Goal: Task Accomplishment & Management: Manage account settings

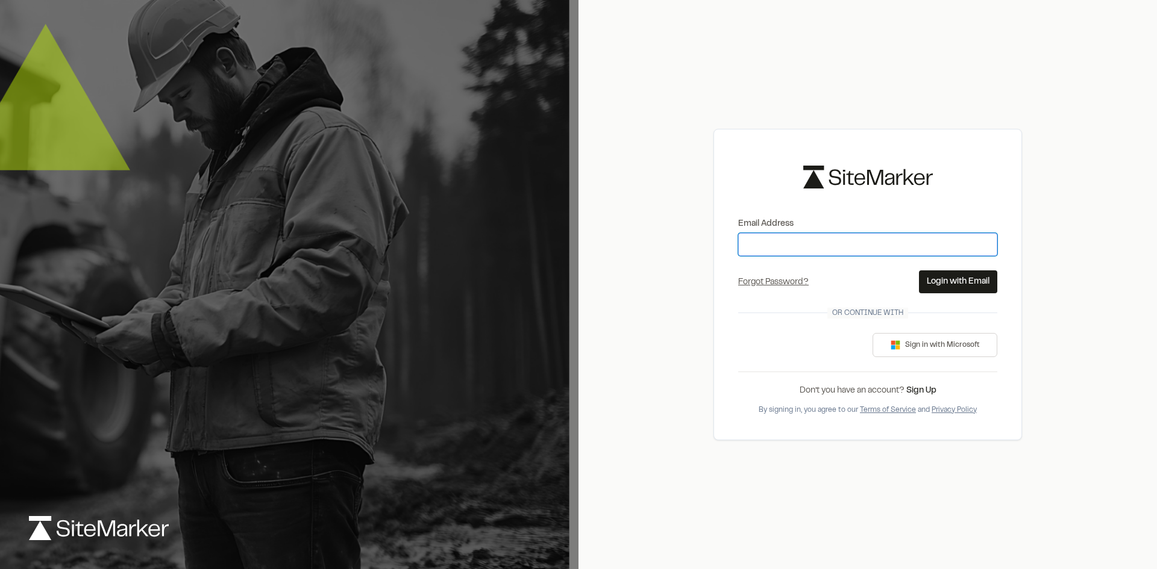
click at [805, 233] on input "Email Address" at bounding box center [867, 244] width 259 height 23
click at [793, 243] on input "Email Address" at bounding box center [867, 244] width 259 height 23
type input "**********"
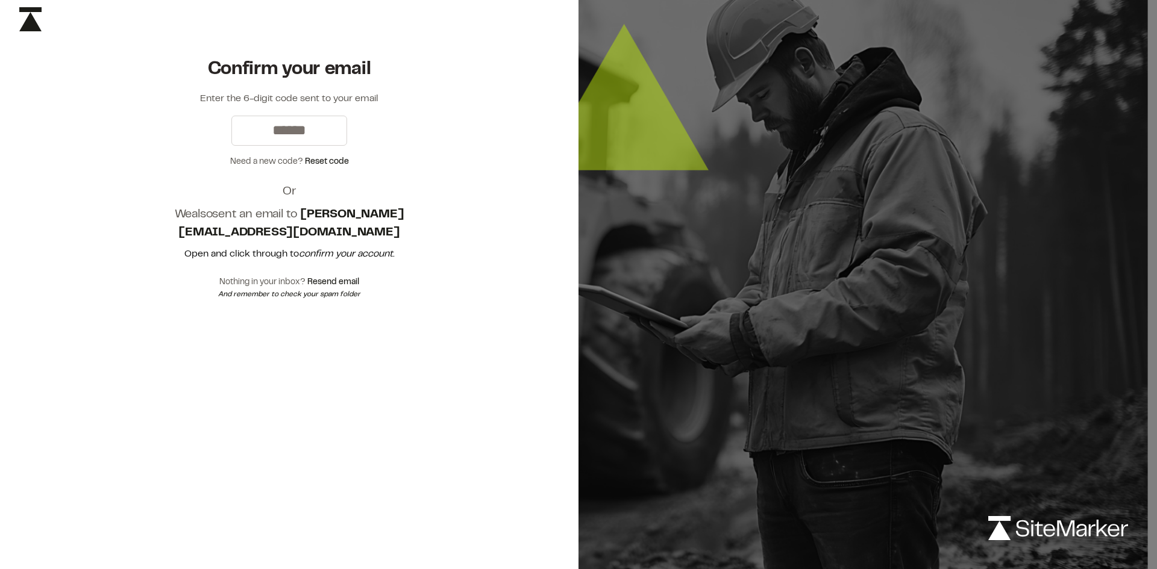
click at [307, 139] on input "text" at bounding box center [289, 131] width 116 height 30
click at [304, 134] on input "text" at bounding box center [289, 131] width 116 height 30
type input "******"
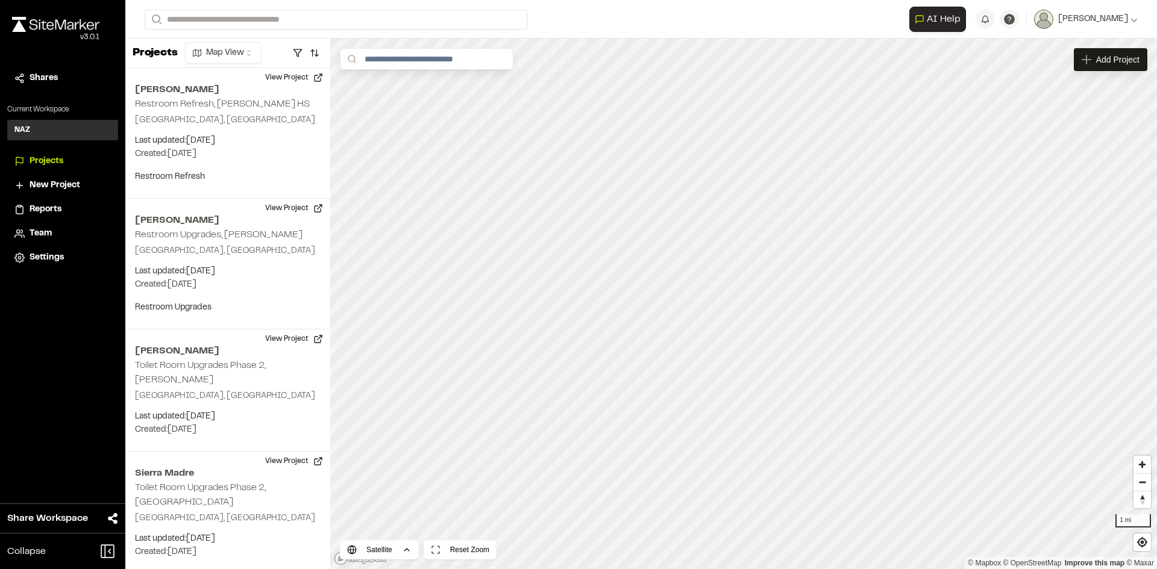
click at [46, 160] on span "Projects" at bounding box center [47, 161] width 34 height 13
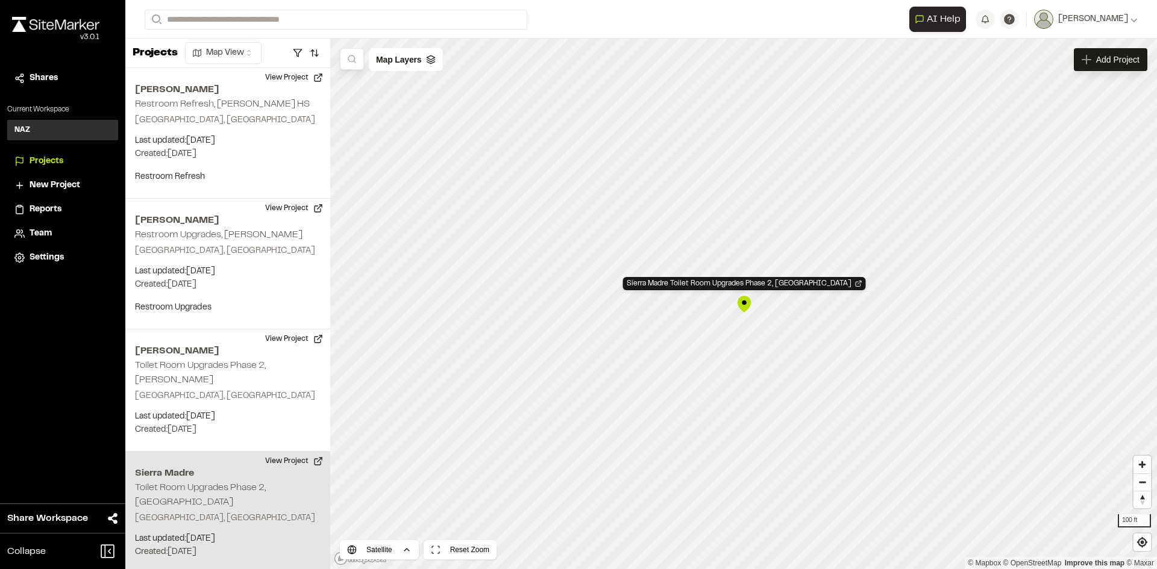
click at [745, 307] on div "Sierra Madre Toilet Room Upgrades Phase 2, [GEOGRAPHIC_DATA]" at bounding box center [744, 304] width 18 height 18
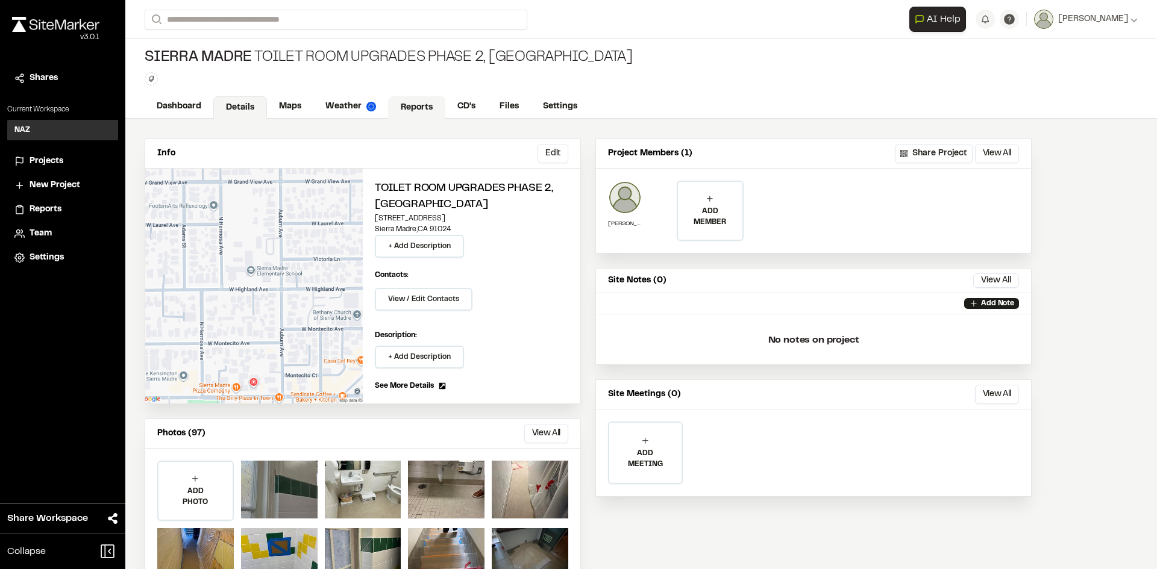
click at [416, 107] on link "Reports" at bounding box center [416, 107] width 57 height 23
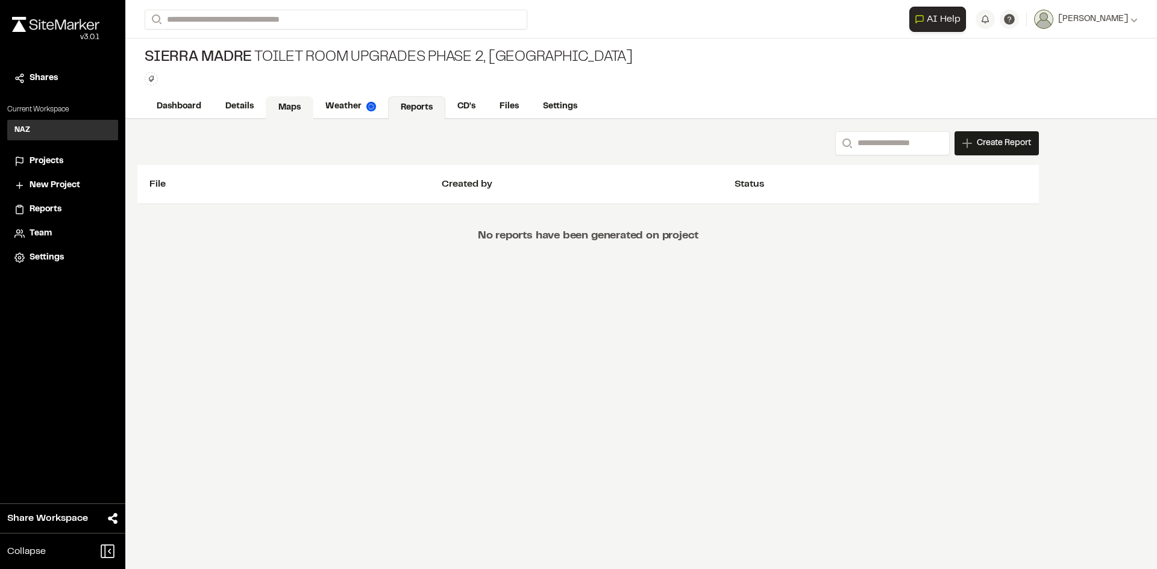
click at [287, 109] on link "Maps" at bounding box center [290, 107] width 48 height 23
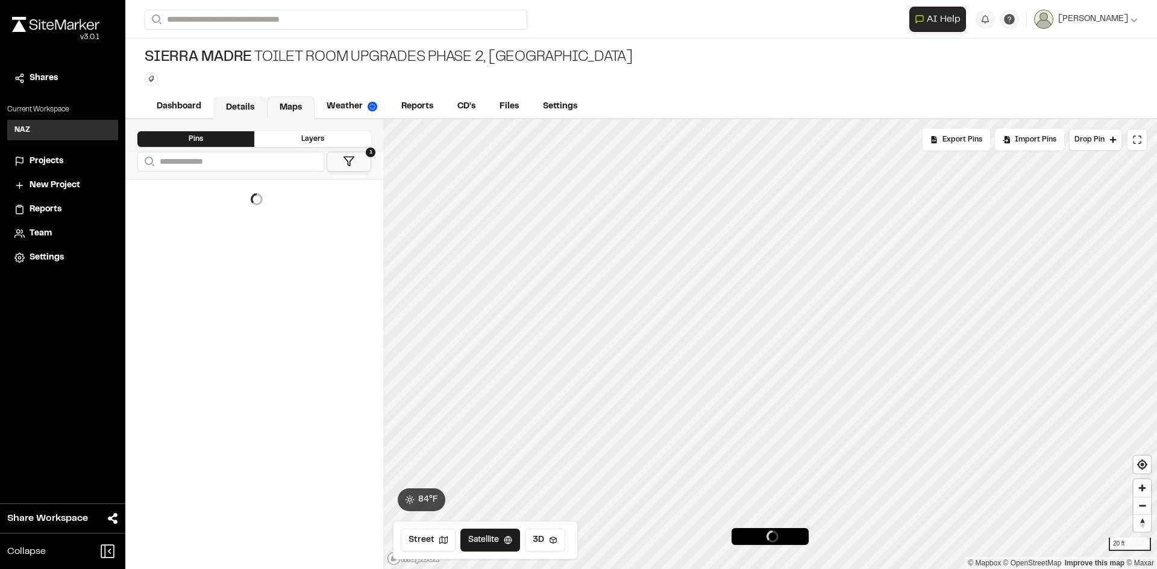
click at [230, 105] on link "Details" at bounding box center [240, 107] width 54 height 23
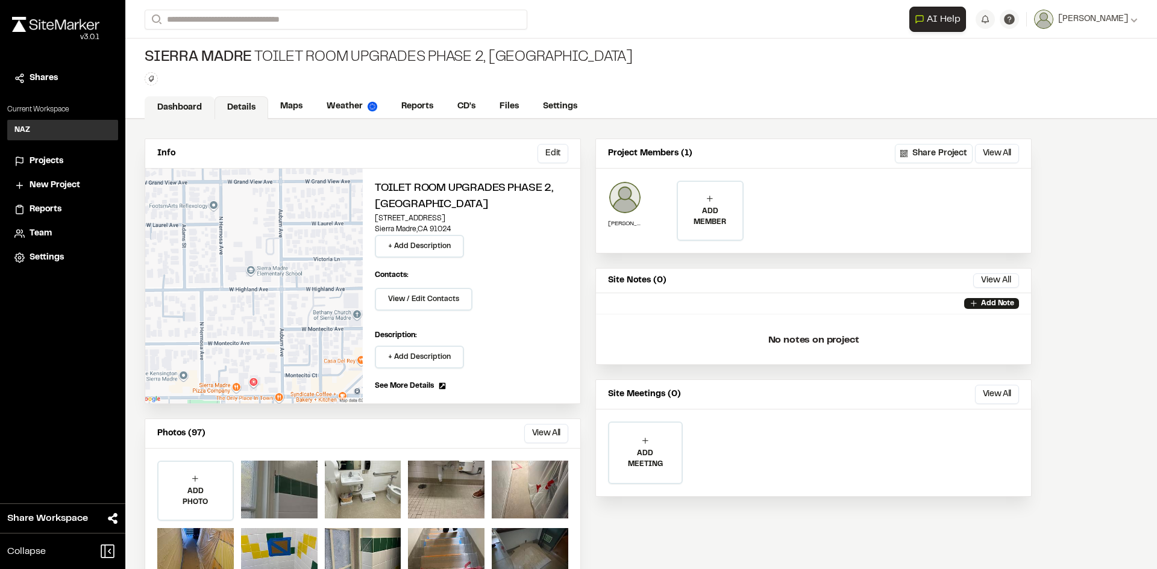
click at [172, 101] on link "Dashboard" at bounding box center [180, 107] width 70 height 23
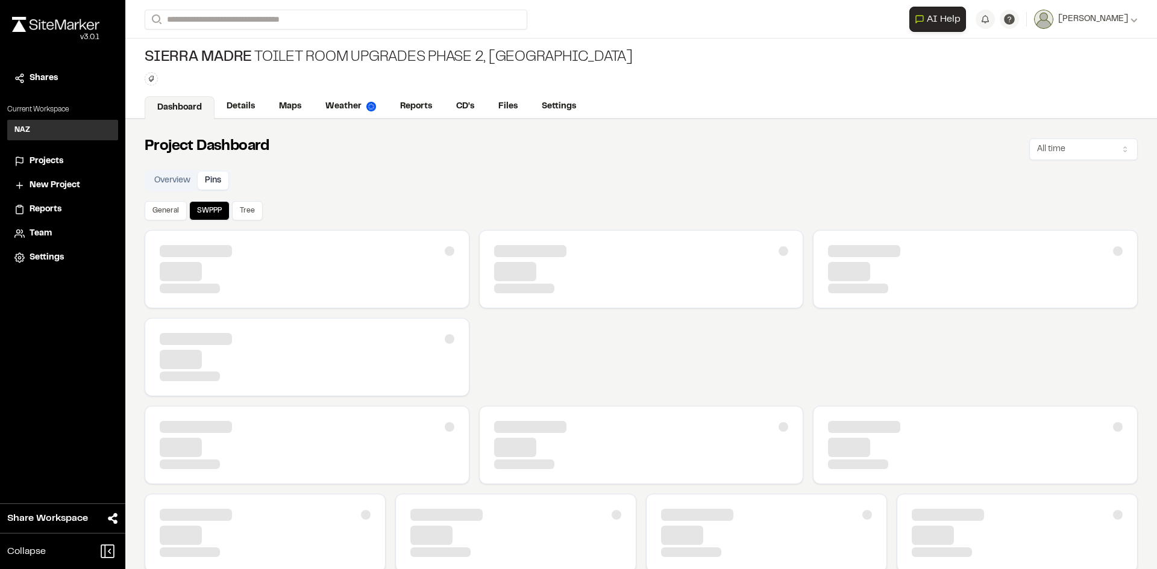
click at [215, 176] on button "Pins" at bounding box center [213, 181] width 31 height 18
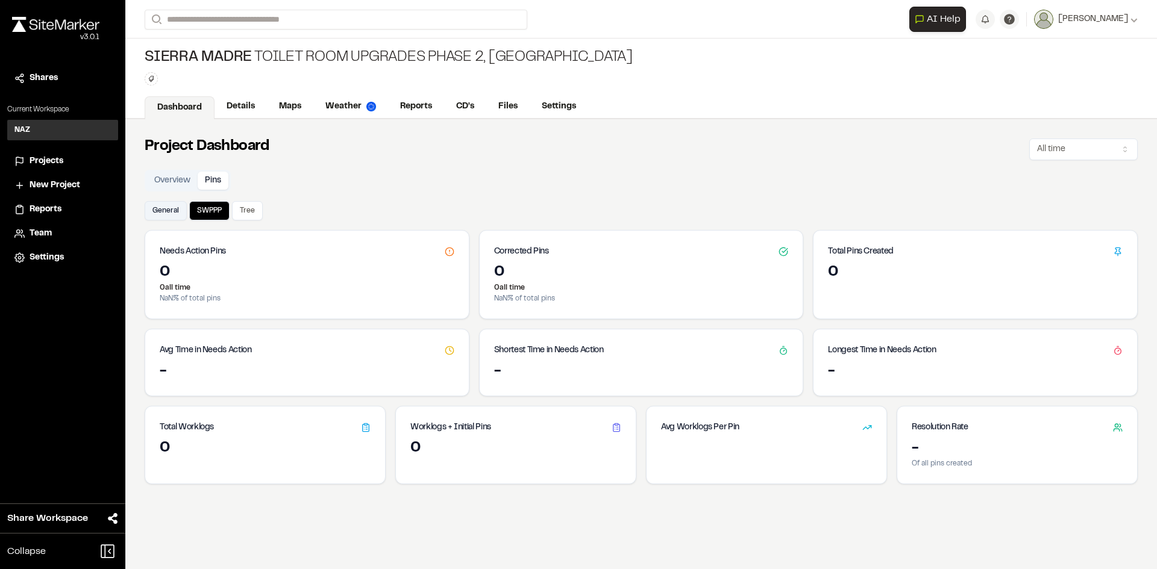
click at [166, 208] on button "General" at bounding box center [166, 210] width 42 height 19
click at [236, 442] on div "21" at bounding box center [265, 448] width 211 height 19
click at [220, 275] on div "21" at bounding box center [307, 272] width 295 height 19
click at [740, 464] on div "1" at bounding box center [766, 456] width 240 height 34
click at [248, 448] on div "21" at bounding box center [265, 448] width 211 height 19
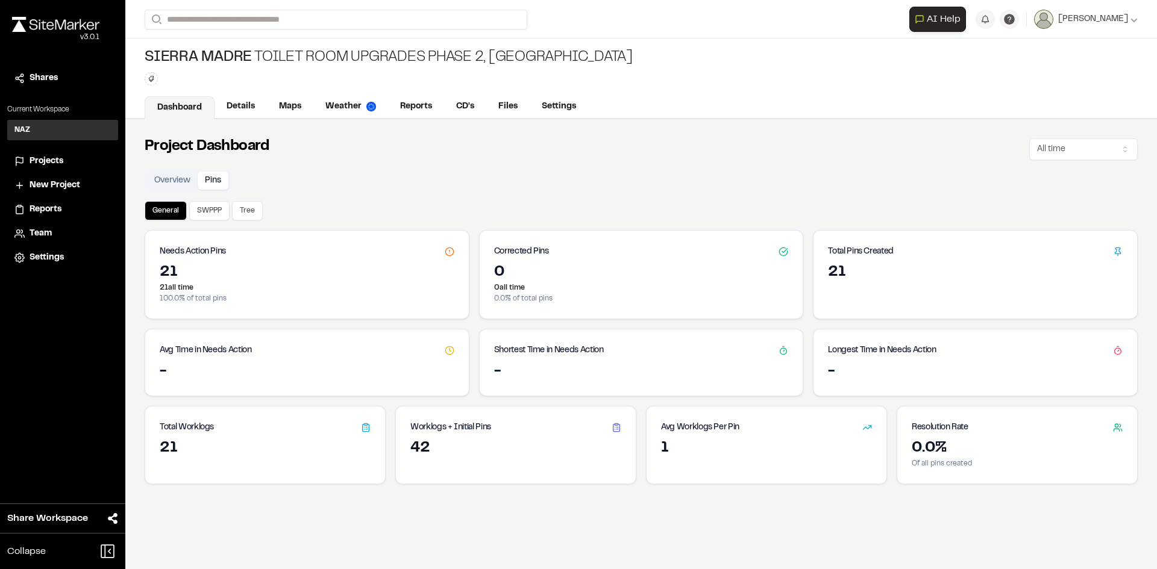
click at [301, 276] on div "21" at bounding box center [307, 272] width 295 height 19
click at [207, 269] on div "21" at bounding box center [307, 272] width 295 height 19
drag, startPoint x: 657, startPoint y: 297, endPoint x: 905, endPoint y: 296, distance: 248.2
click at [658, 297] on p "0.0 % of total pins" at bounding box center [641, 298] width 295 height 11
click at [982, 278] on div "21" at bounding box center [975, 272] width 295 height 19
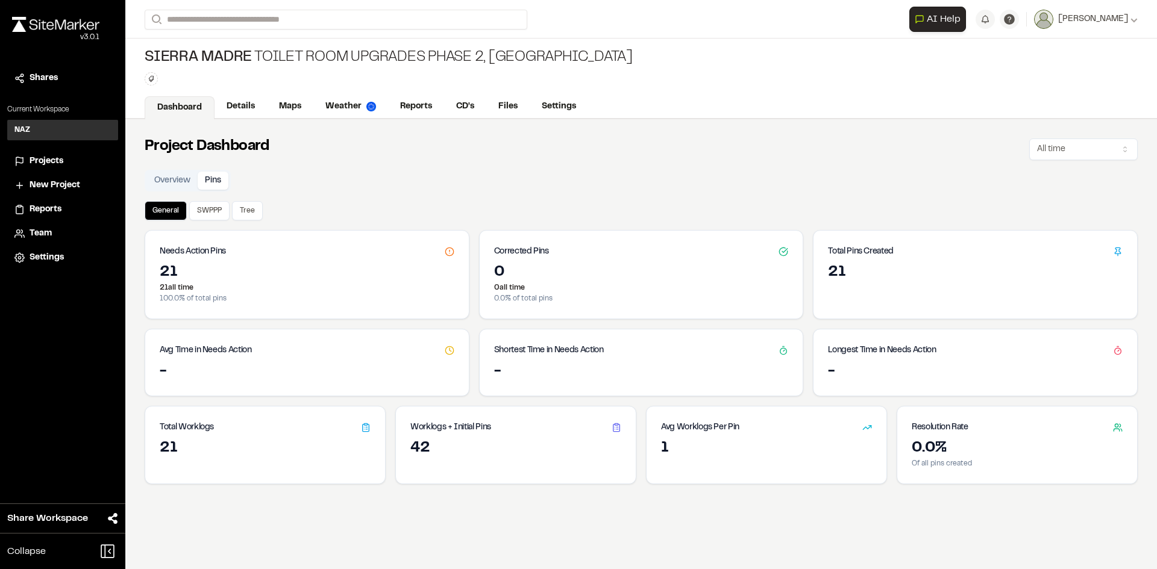
click at [431, 372] on div "-" at bounding box center [307, 371] width 295 height 19
click at [561, 371] on div "-" at bounding box center [641, 371] width 295 height 19
click at [961, 352] on div "Longest Time in Needs Action" at bounding box center [974, 345] width 323 height 33
click at [326, 430] on div "Total Worklogs" at bounding box center [265, 423] width 240 height 33
click at [444, 434] on h3 "Worklogs + Initial Pins" at bounding box center [450, 427] width 81 height 13
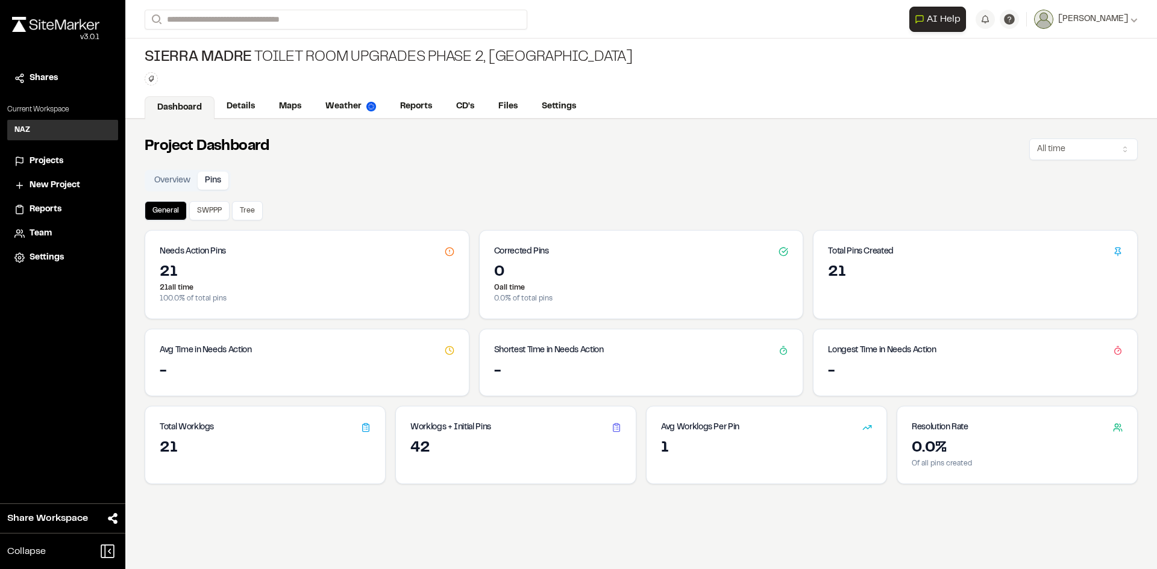
drag, startPoint x: 463, startPoint y: 428, endPoint x: 389, endPoint y: 443, distance: 74.9
click at [460, 431] on h3 "Worklogs + Initial Pins" at bounding box center [450, 427] width 81 height 13
click at [366, 429] on icon at bounding box center [367, 429] width 2 height 0
click at [312, 452] on div "21" at bounding box center [265, 448] width 211 height 19
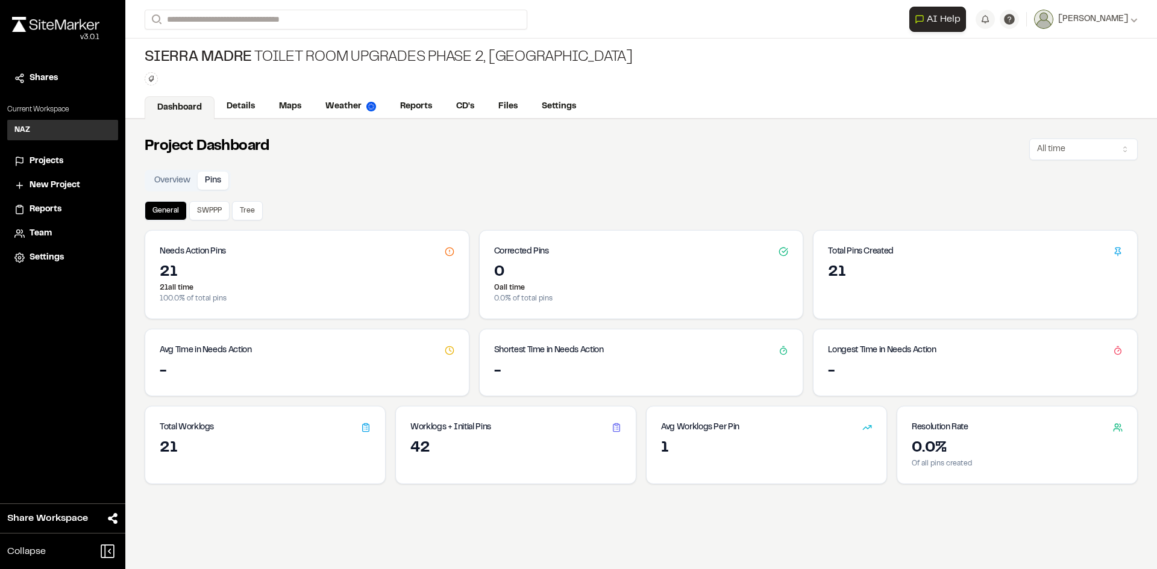
click at [354, 192] on div "Overview Pins General SWPPP Tree Needs Action Pins 21 21 all time 100.0 % of to…" at bounding box center [641, 327] width 993 height 314
click at [543, 105] on link "Settings" at bounding box center [559, 107] width 60 height 23
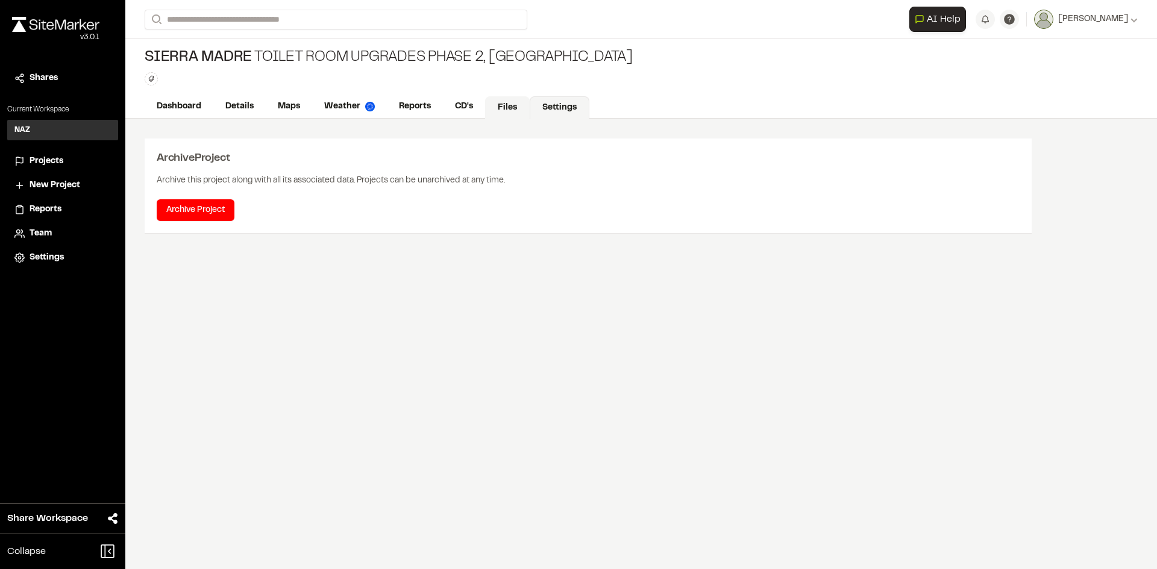
click at [489, 108] on link "Files" at bounding box center [507, 107] width 45 height 23
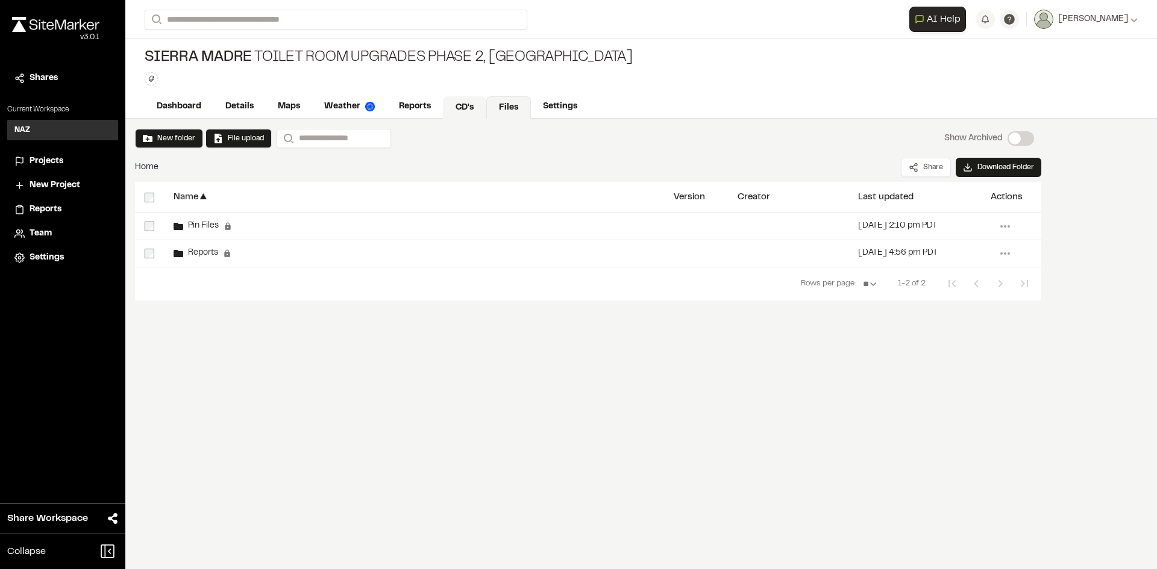
click at [460, 104] on link "CD's" at bounding box center [464, 107] width 43 height 23
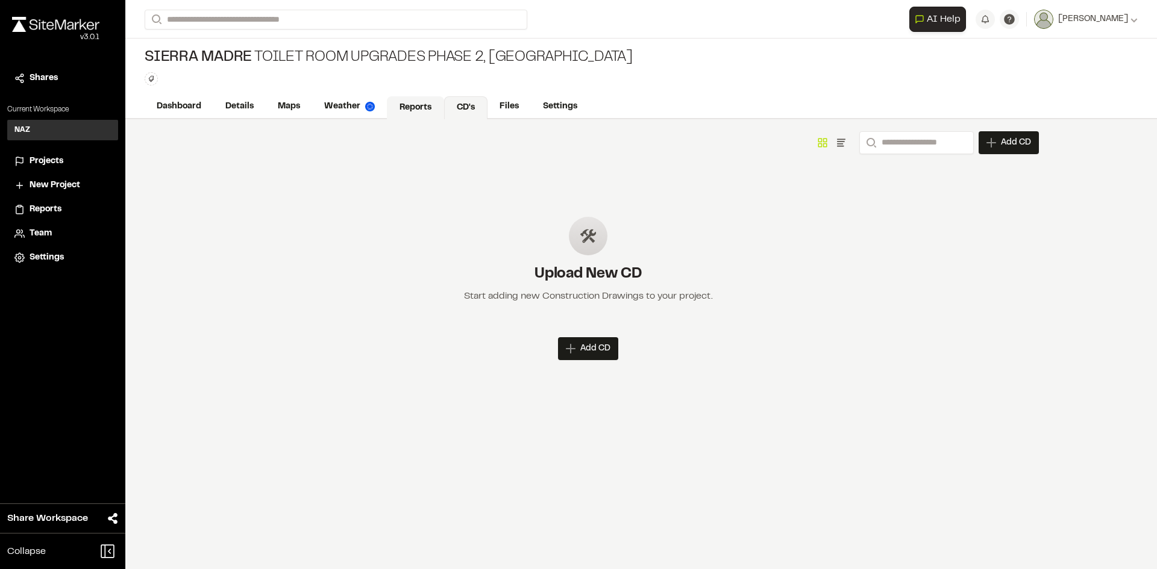
click at [425, 107] on link "Reports" at bounding box center [415, 107] width 57 height 23
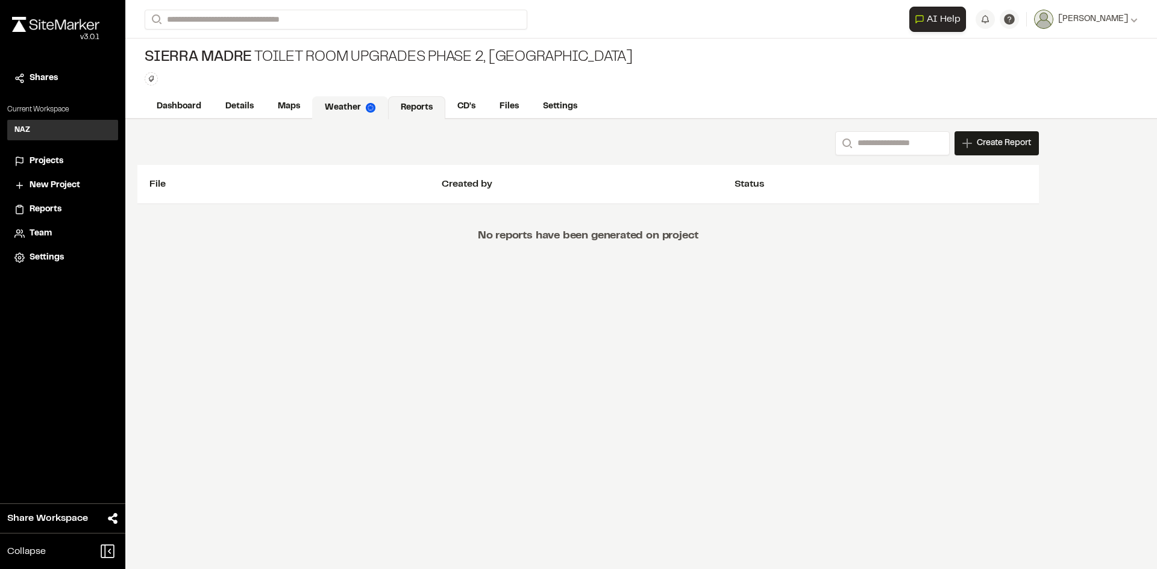
click at [375, 106] on link "Weather" at bounding box center [350, 107] width 76 height 23
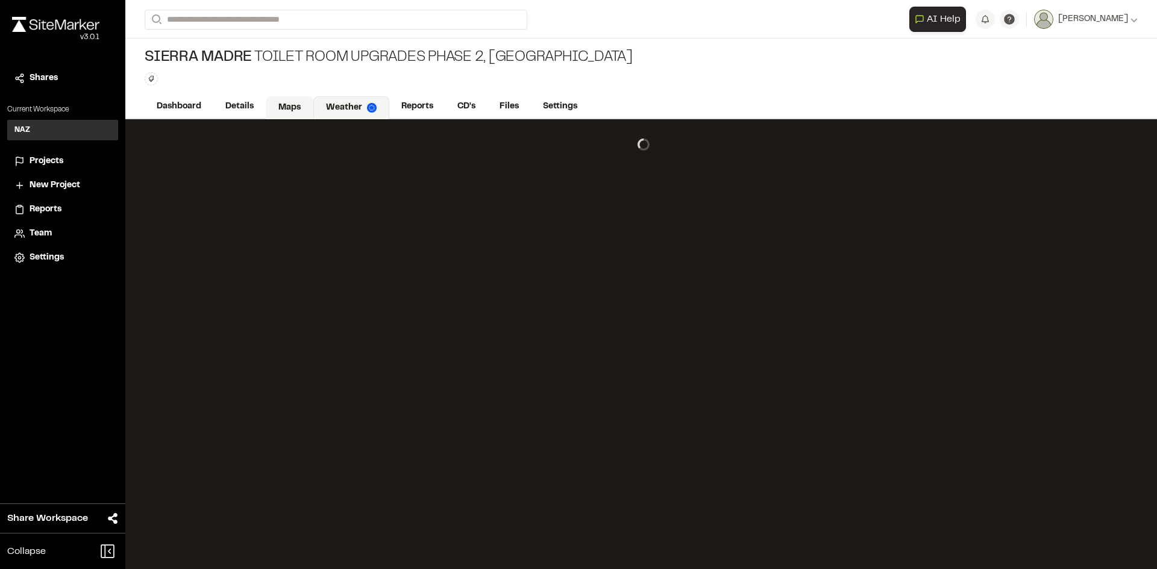
click at [298, 107] on link "Maps" at bounding box center [290, 107] width 48 height 23
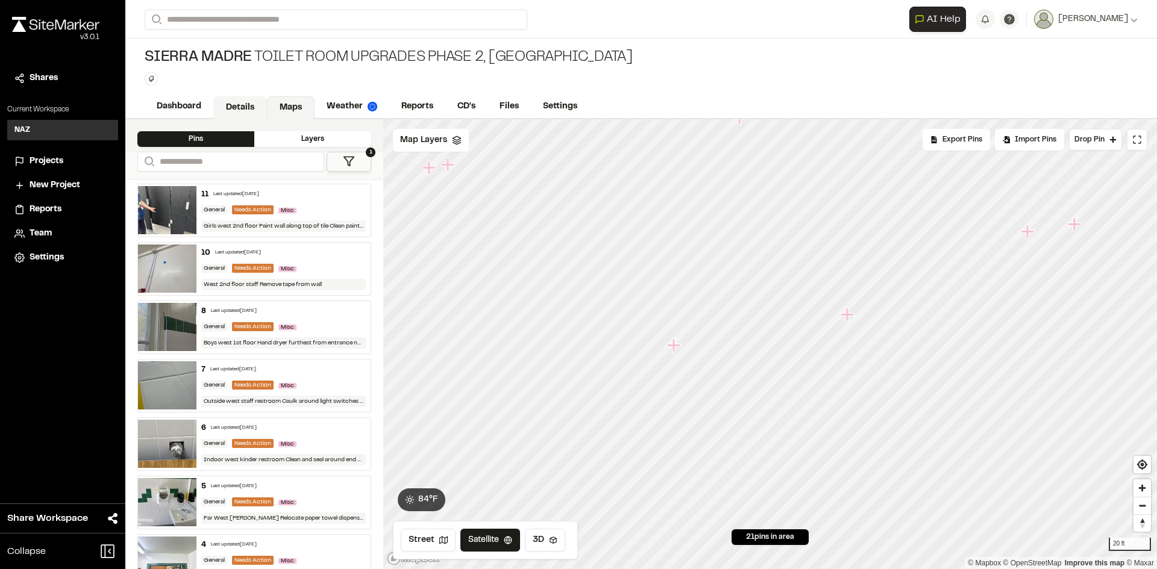
click at [232, 105] on link "Details" at bounding box center [240, 107] width 54 height 23
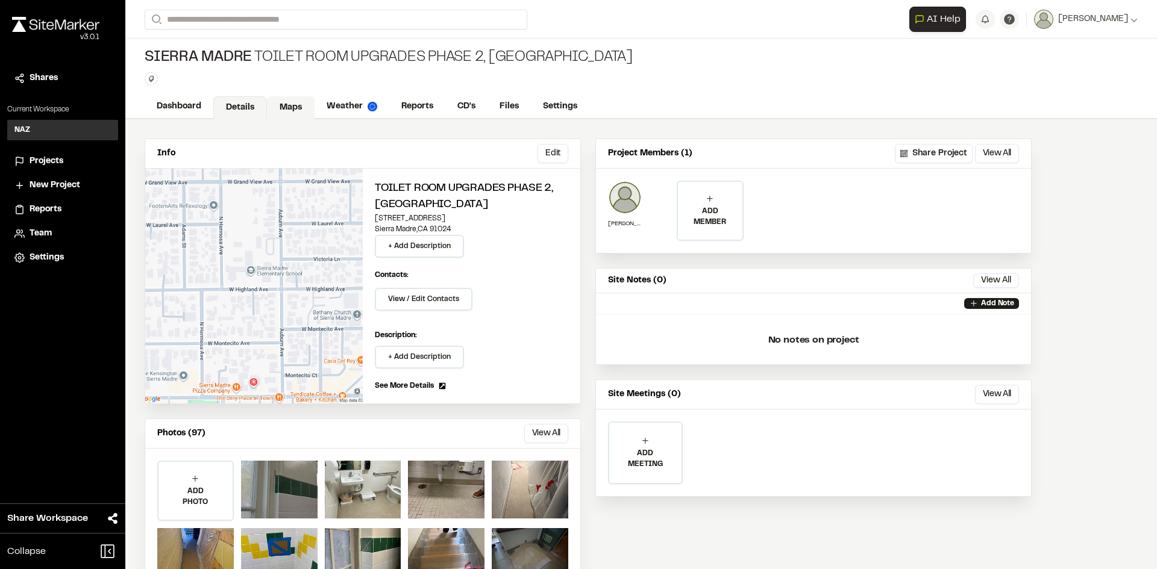
click at [298, 110] on link "Maps" at bounding box center [291, 107] width 48 height 23
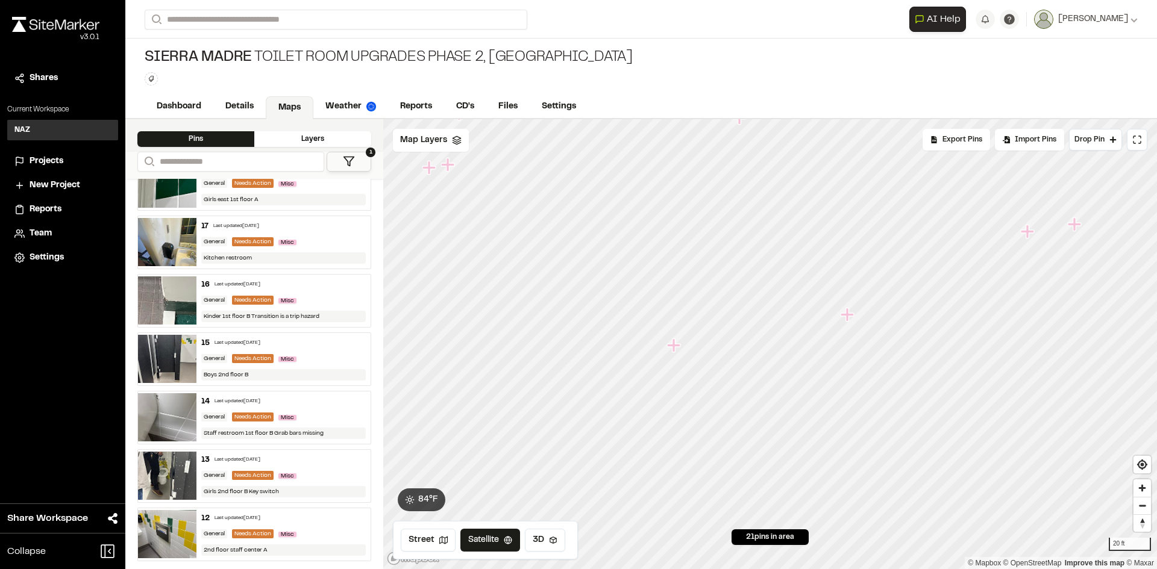
scroll to position [845, 0]
click at [298, 513] on div "12 Last updated Sep 8, 2025" at bounding box center [283, 518] width 165 height 11
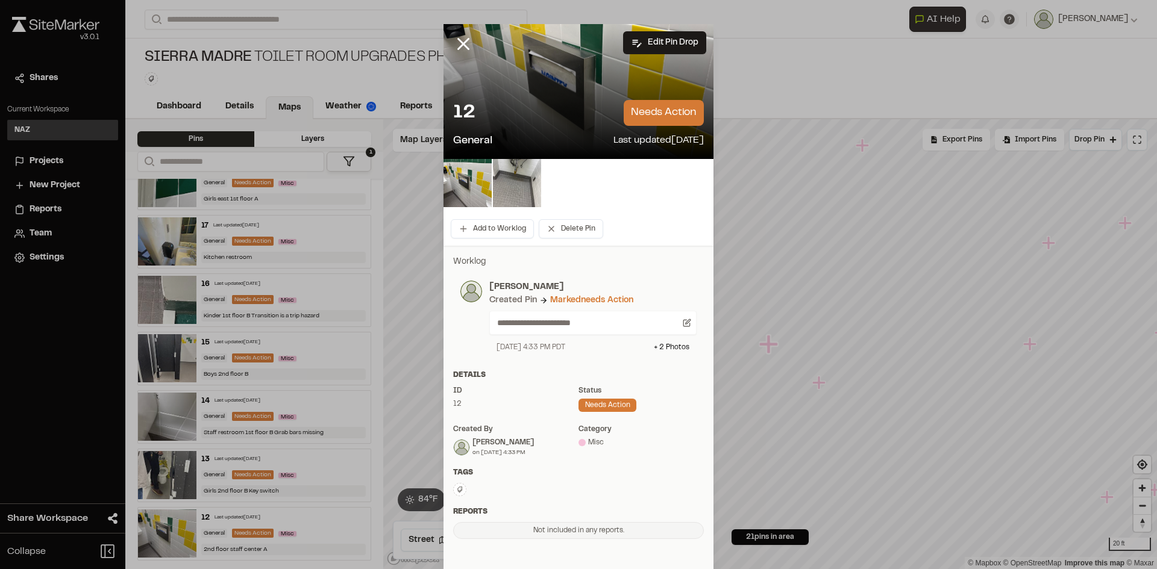
click at [565, 352] on div "September 8, 2025 4:33 PM PDT" at bounding box center [530, 347] width 69 height 11
click at [595, 330] on div "**********" at bounding box center [592, 323] width 207 height 24
click at [604, 322] on p "**********" at bounding box center [588, 322] width 182 height 13
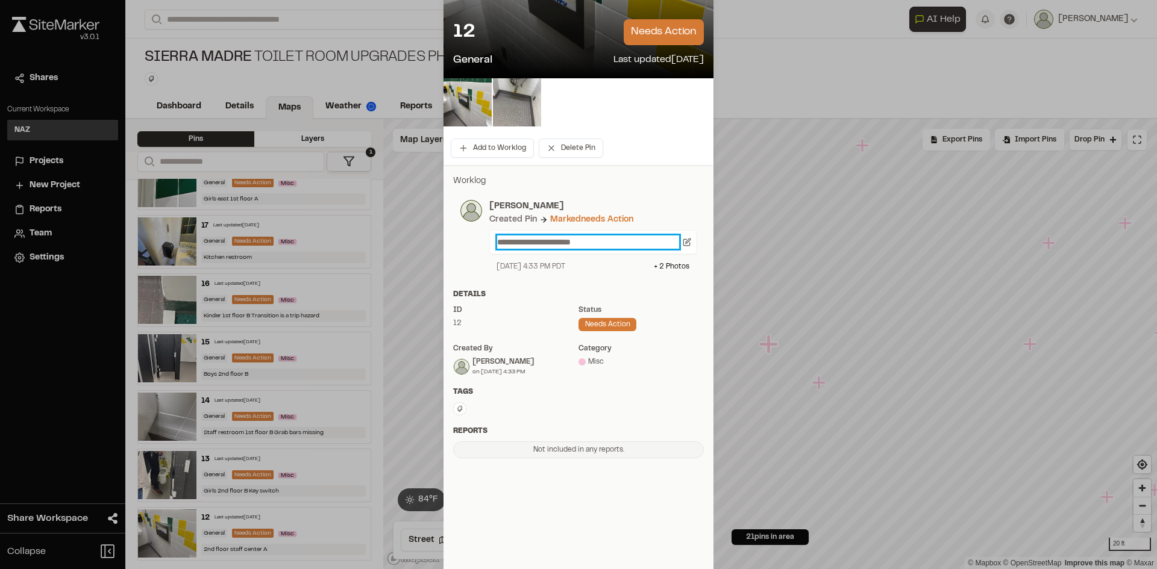
scroll to position [86, 0]
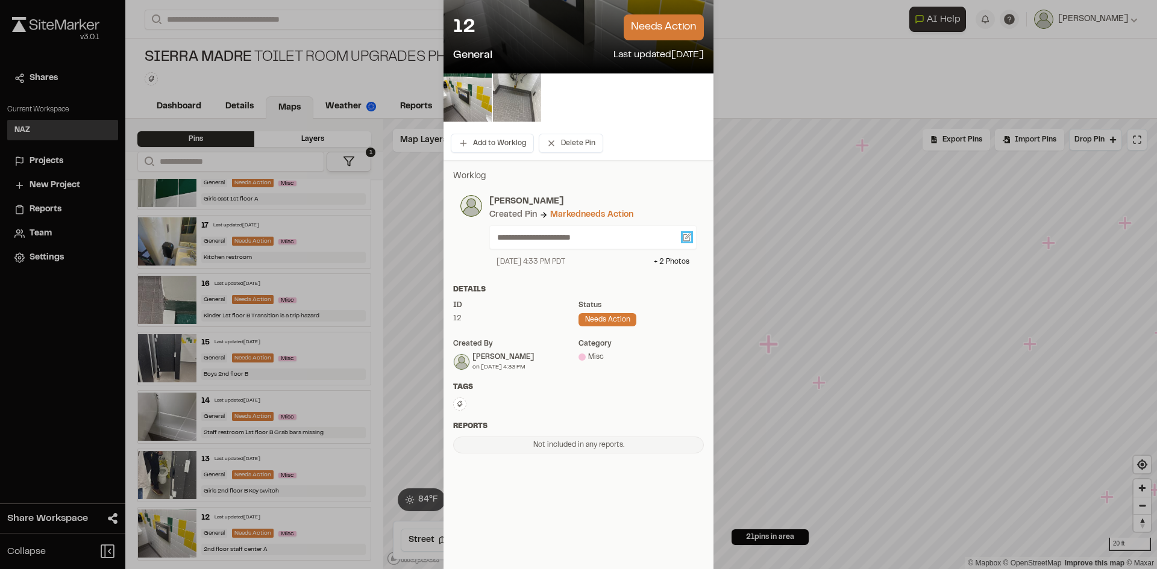
click at [686, 238] on icon at bounding box center [686, 237] width 8 height 8
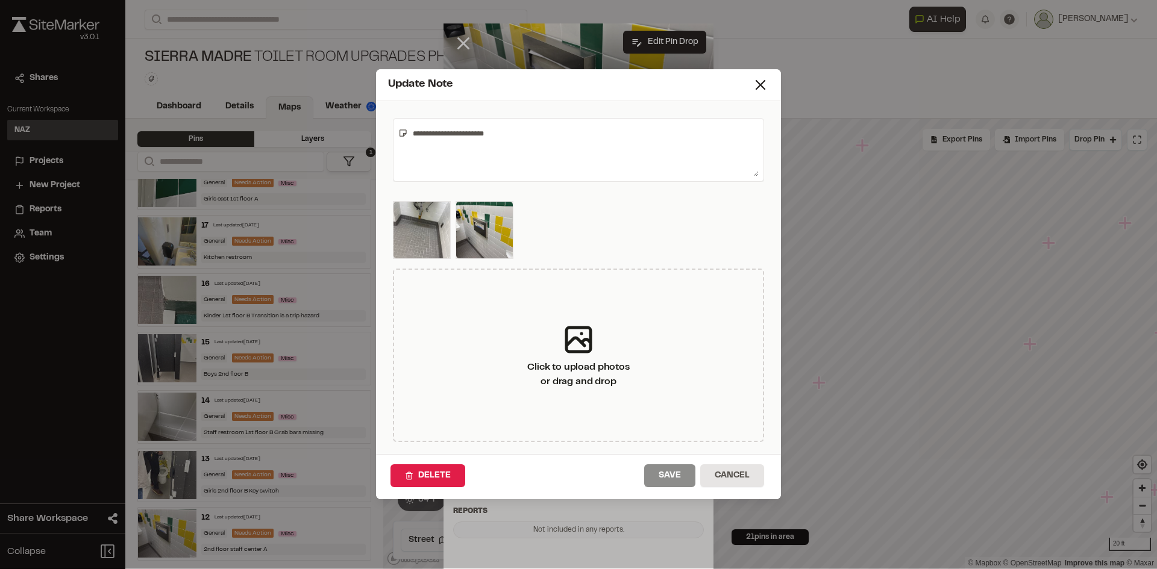
scroll to position [0, 0]
click at [520, 136] on textarea "**********" at bounding box center [583, 150] width 351 height 53
type textarea "**********"
click at [658, 479] on button "Save" at bounding box center [669, 476] width 51 height 23
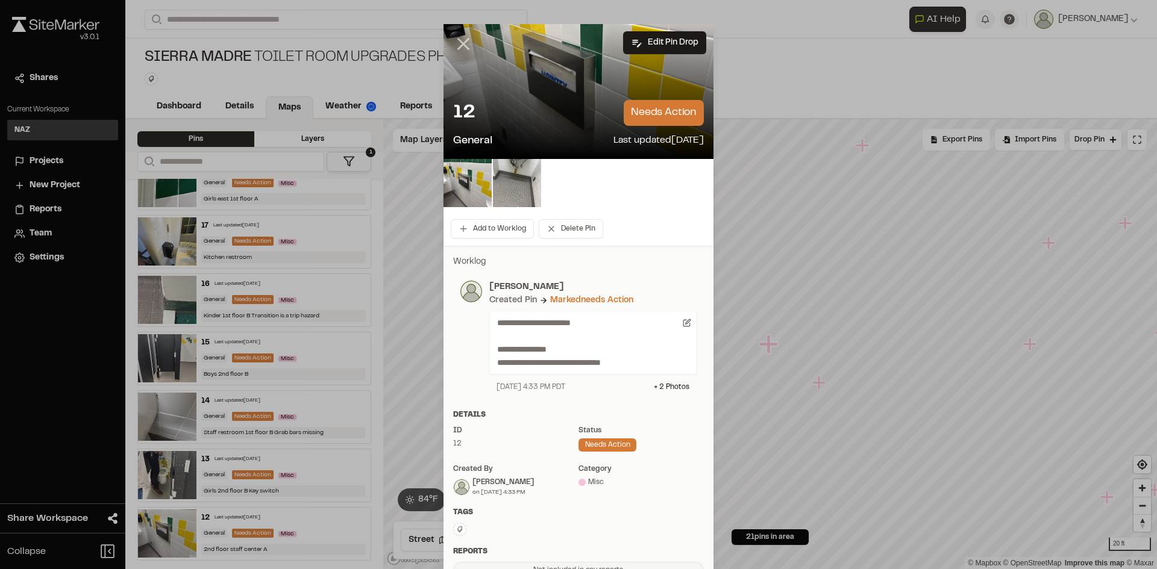
click at [458, 46] on icon at bounding box center [463, 44] width 20 height 20
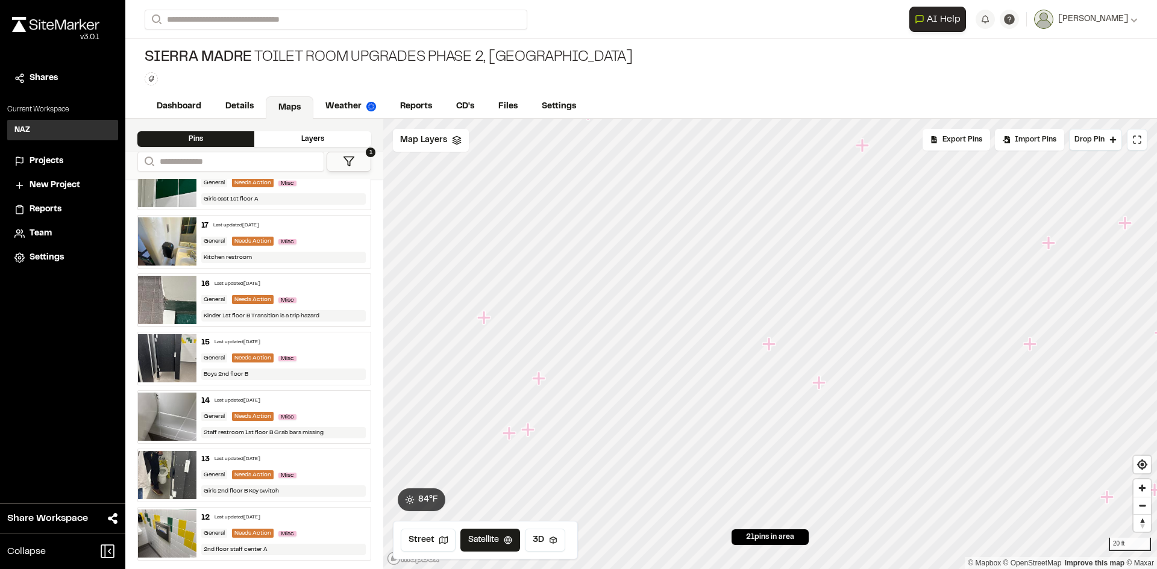
click at [313, 473] on div "General Needs Action Misc" at bounding box center [283, 475] width 165 height 11
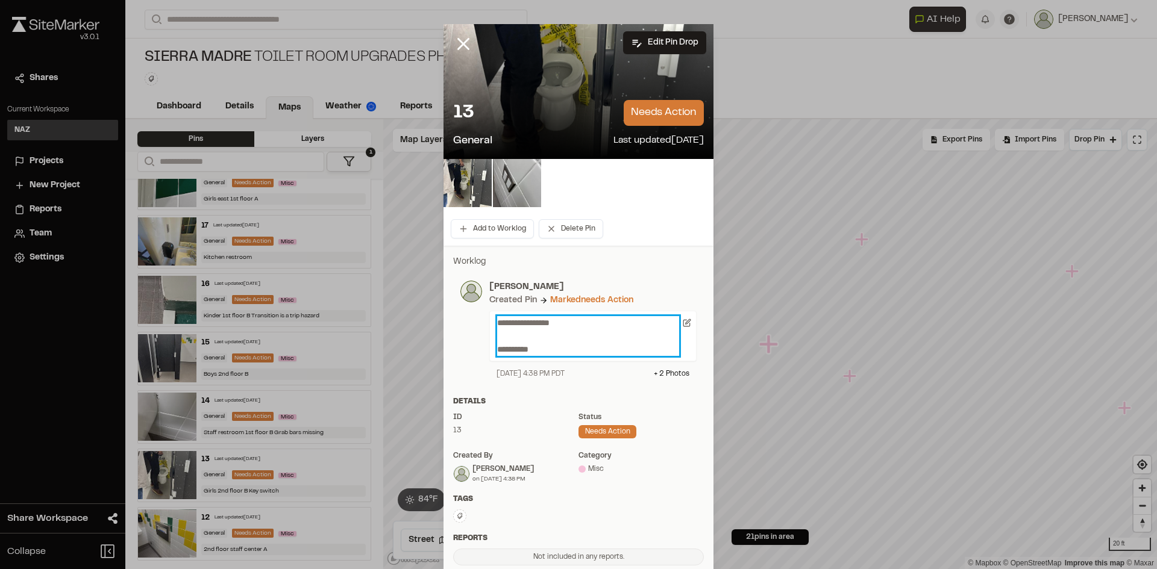
click at [593, 339] on p "**********" at bounding box center [588, 336] width 182 height 40
click at [574, 351] on p "**********" at bounding box center [588, 336] width 182 height 40
click at [617, 345] on p "**********" at bounding box center [588, 336] width 182 height 40
click at [684, 321] on icon at bounding box center [686, 323] width 8 height 8
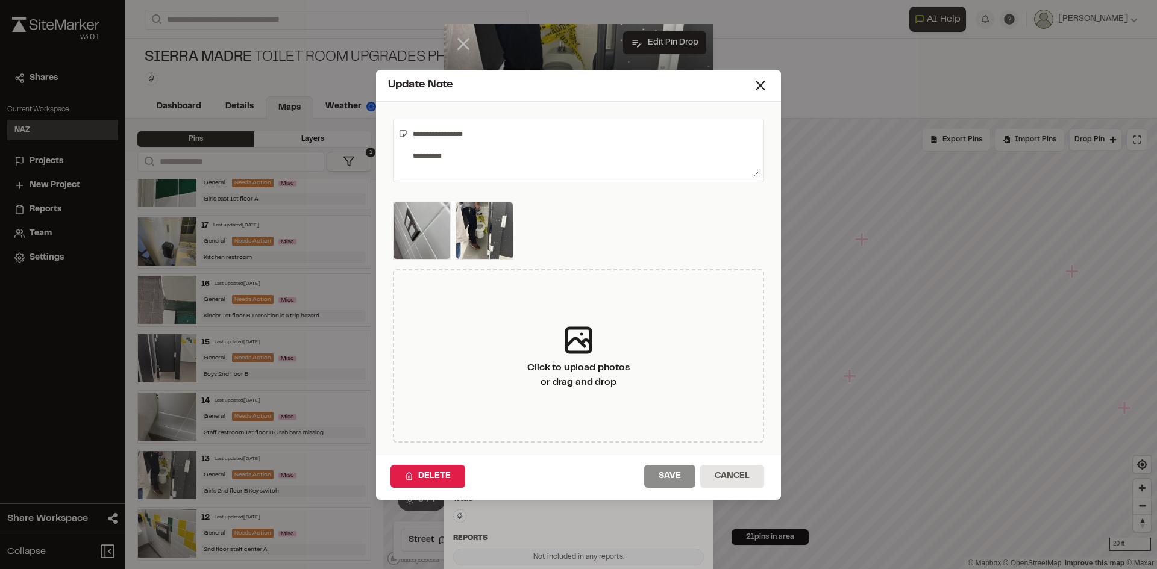
click at [468, 151] on textarea "**********" at bounding box center [583, 150] width 351 height 53
click at [461, 152] on textarea "**********" at bounding box center [583, 150] width 351 height 53
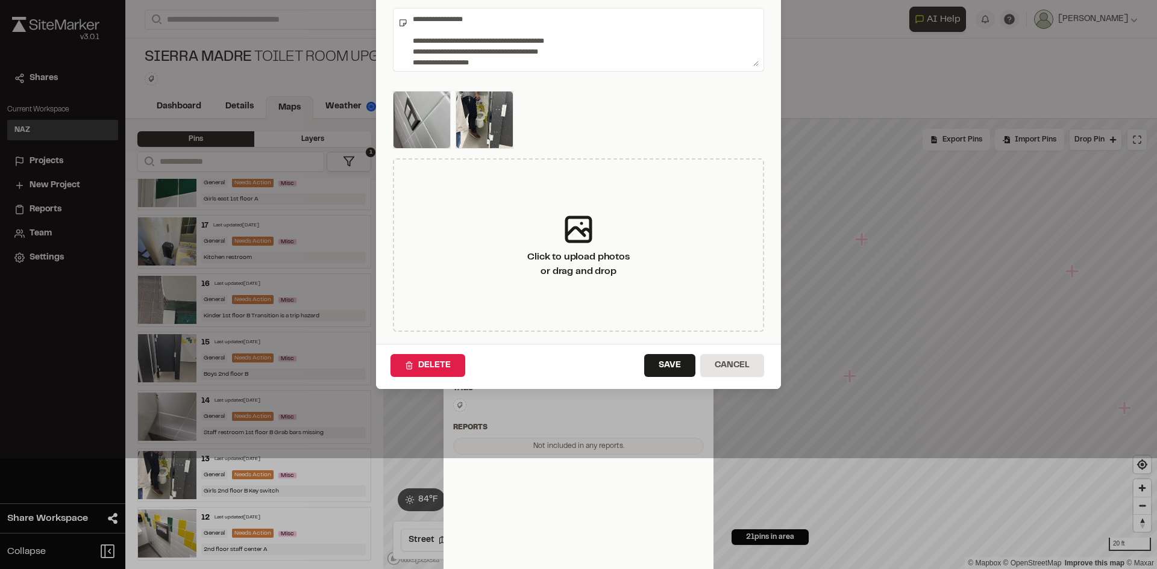
scroll to position [112, 0]
type textarea "**********"
click at [667, 364] on button "Save" at bounding box center [669, 364] width 51 height 23
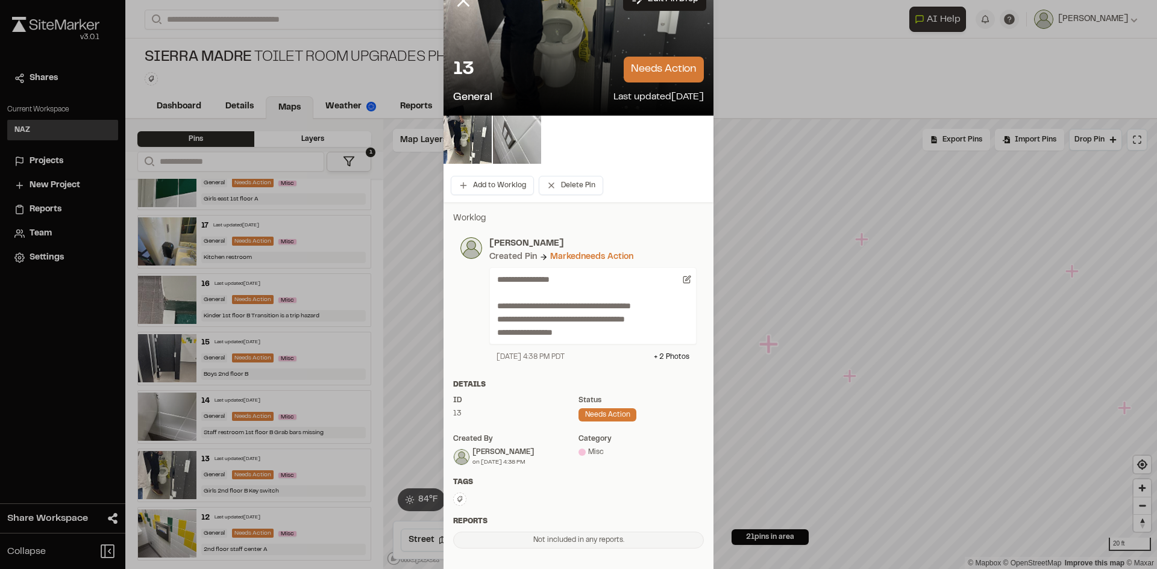
scroll to position [0, 0]
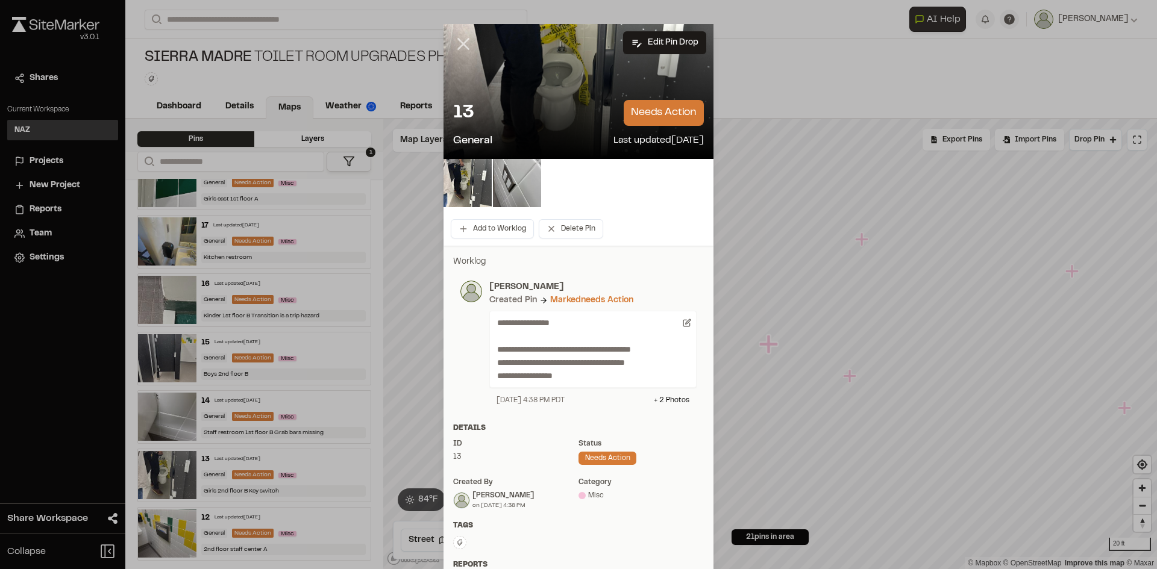
click at [458, 42] on line at bounding box center [463, 44] width 10 height 10
